Goal: Find specific page/section: Find specific page/section

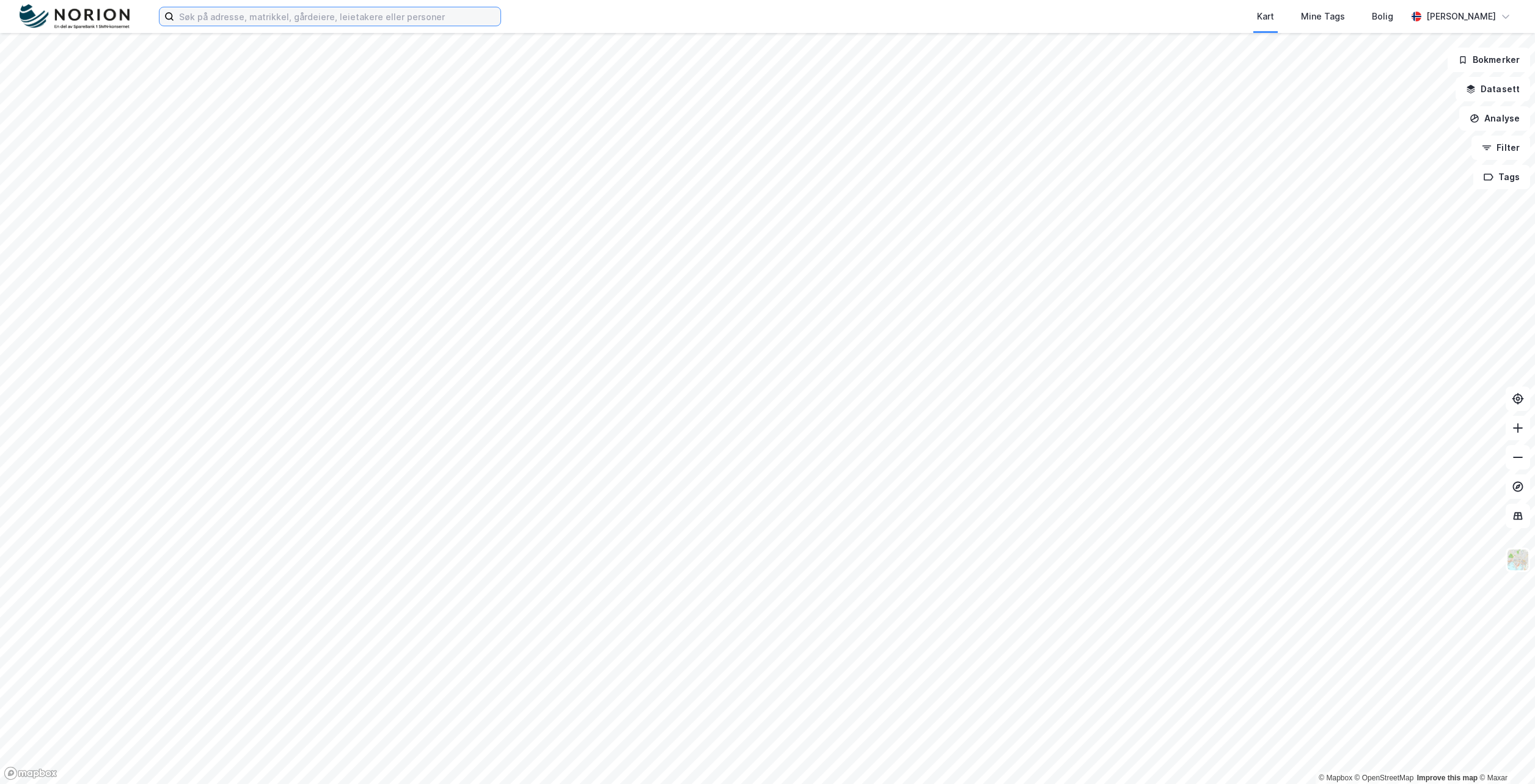
click at [318, 23] on input at bounding box center [338, 16] width 326 height 19
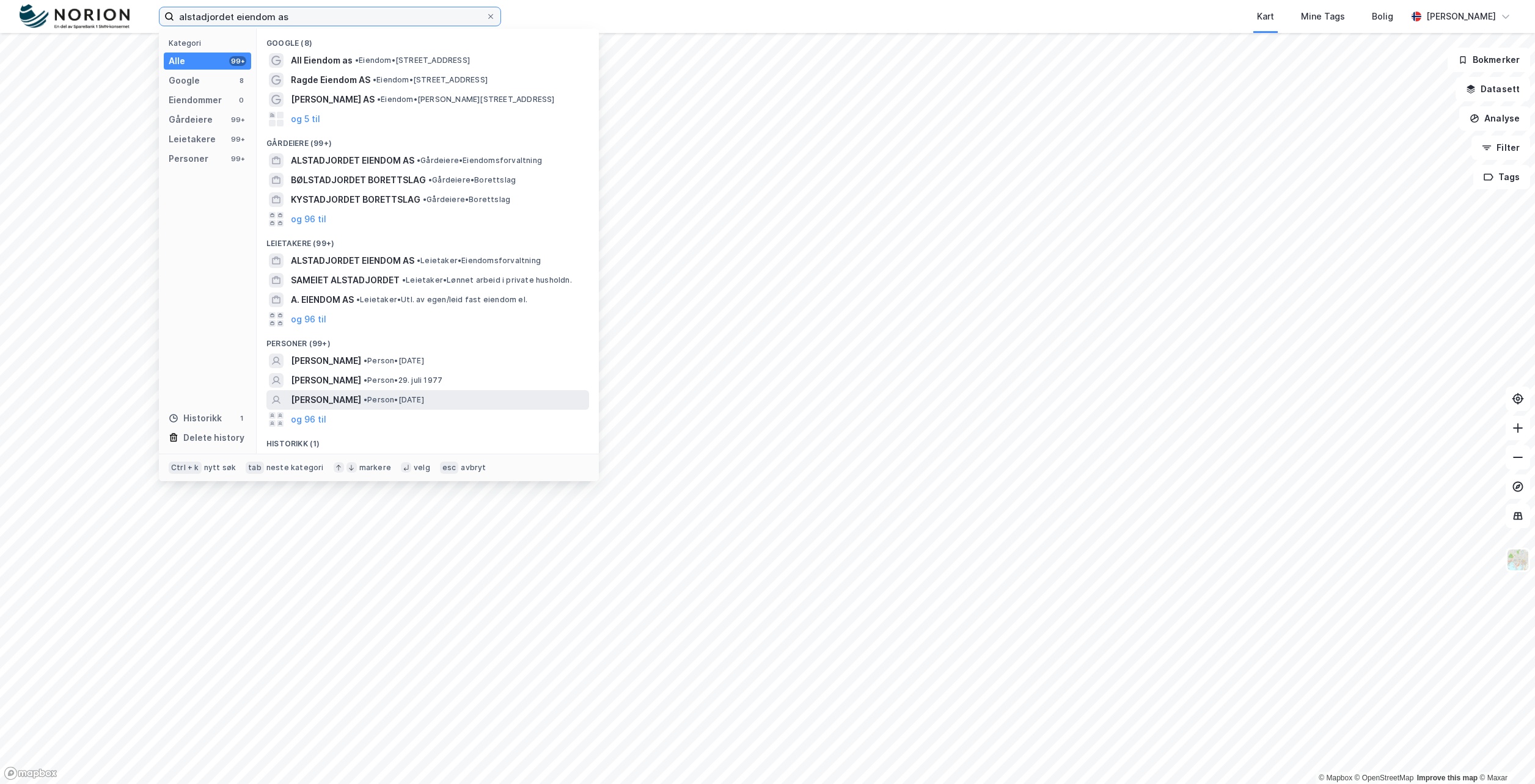
type input "alstadjordet eiendom as"
